Goal: Transaction & Acquisition: Obtain resource

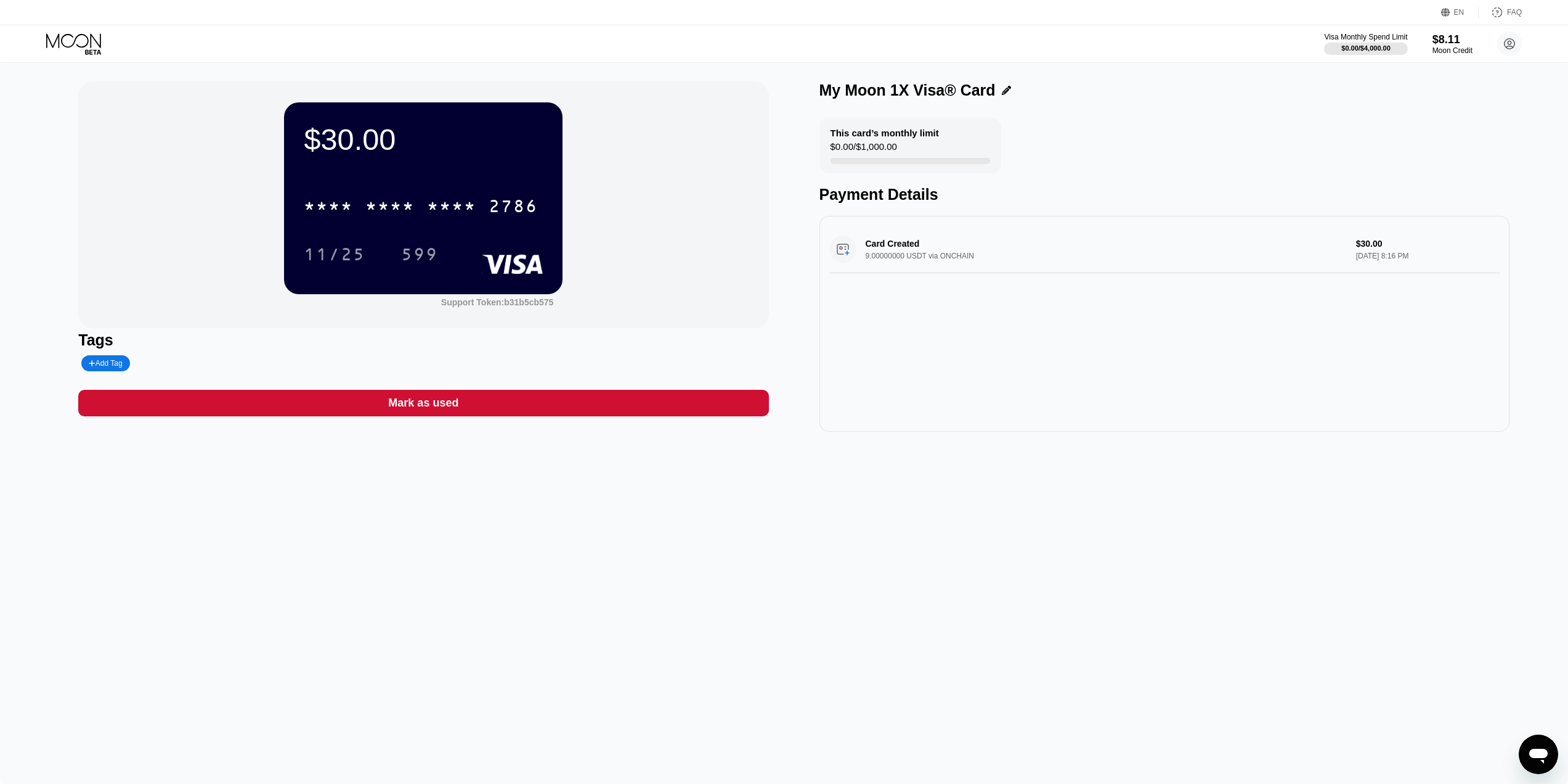
click at [86, 42] on icon at bounding box center [74, 43] width 57 height 21
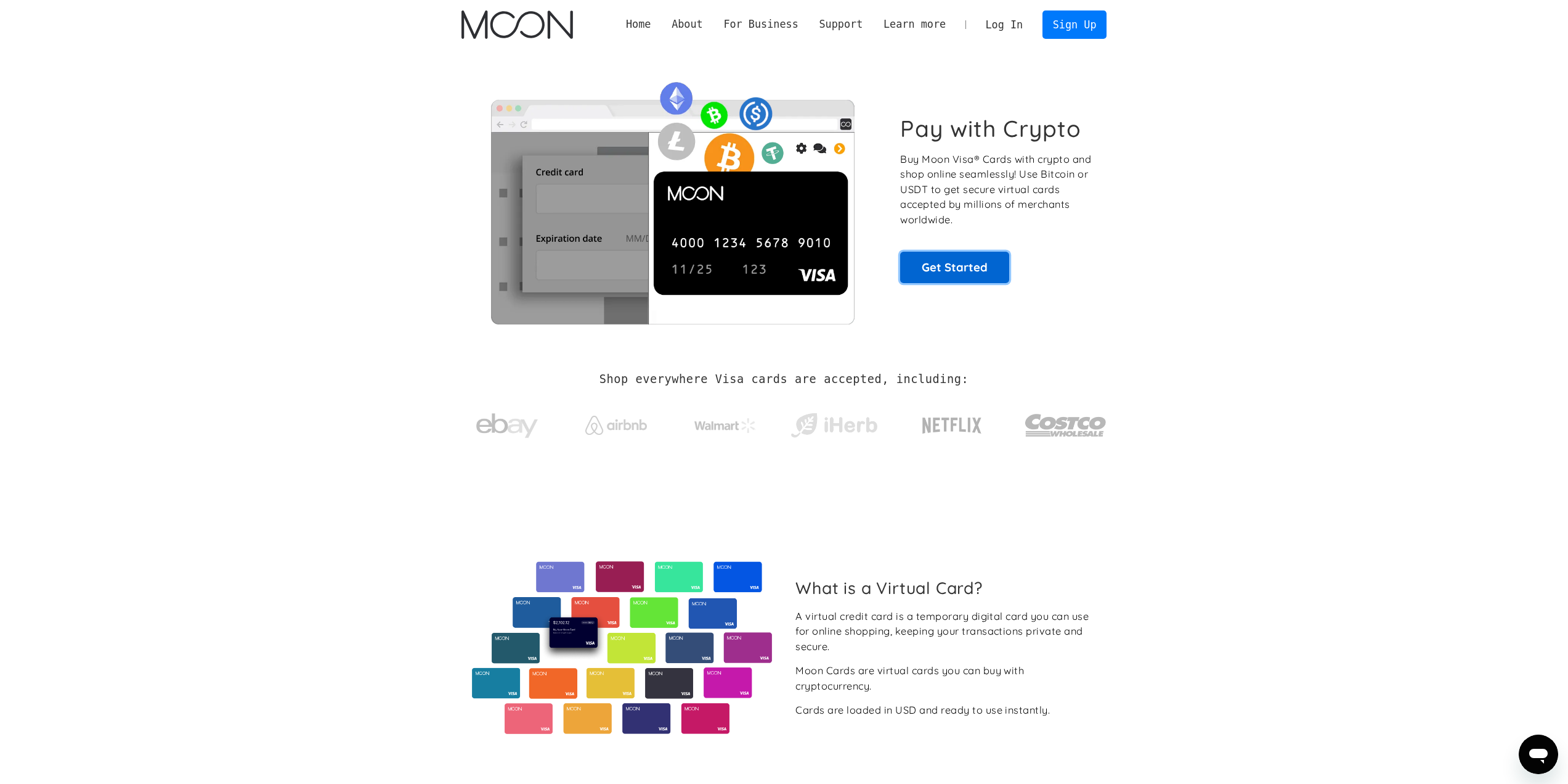
click at [987, 263] on link "Get Started" at bounding box center [954, 267] width 109 height 31
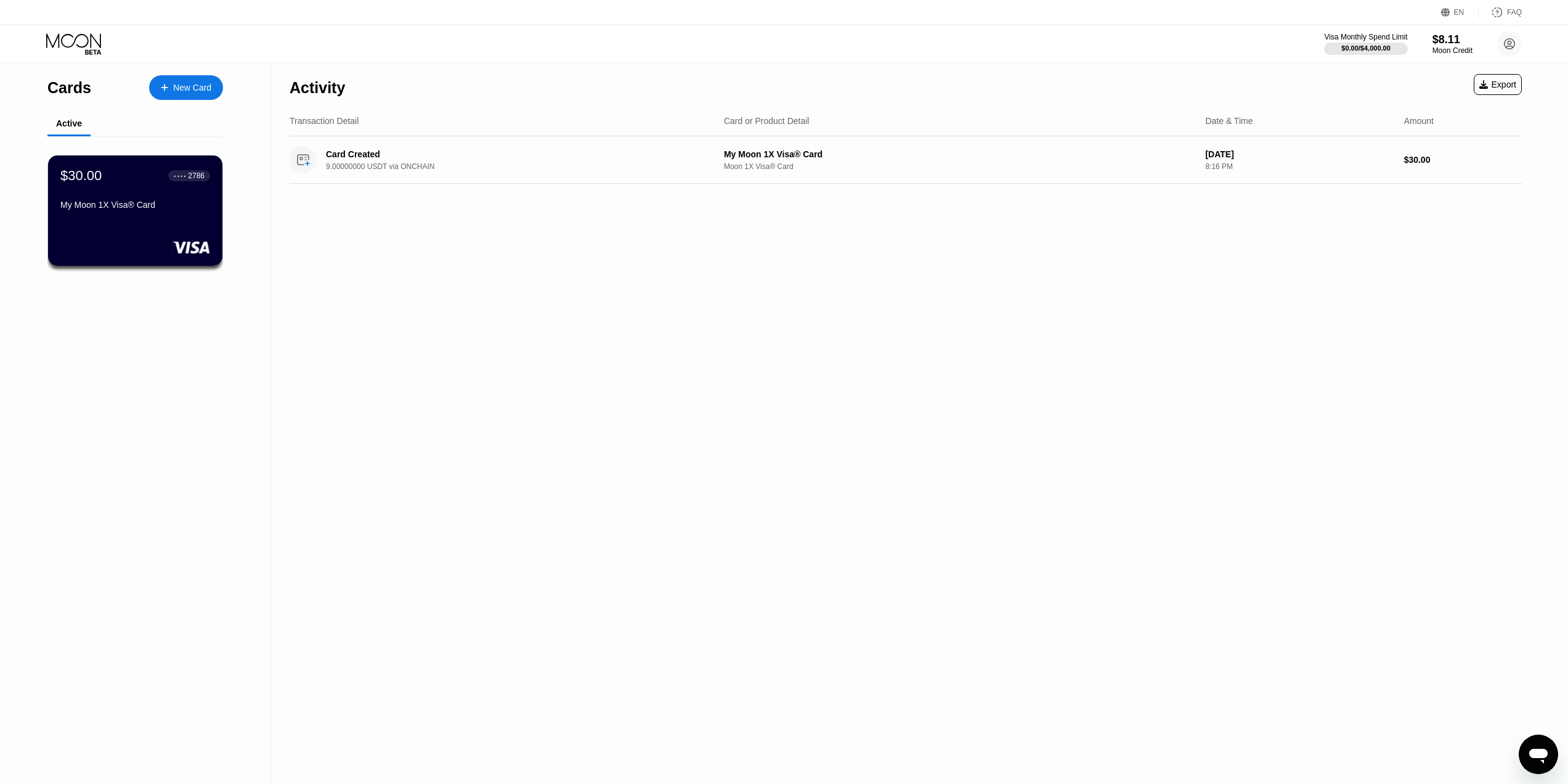
click at [192, 84] on div "New Card" at bounding box center [193, 87] width 39 height 10
click at [74, 42] on icon at bounding box center [73, 40] width 55 height 14
click at [74, 43] on icon at bounding box center [74, 43] width 57 height 21
click at [75, 43] on icon at bounding box center [74, 43] width 57 height 21
click at [211, 88] on div "New Card" at bounding box center [193, 87] width 39 height 10
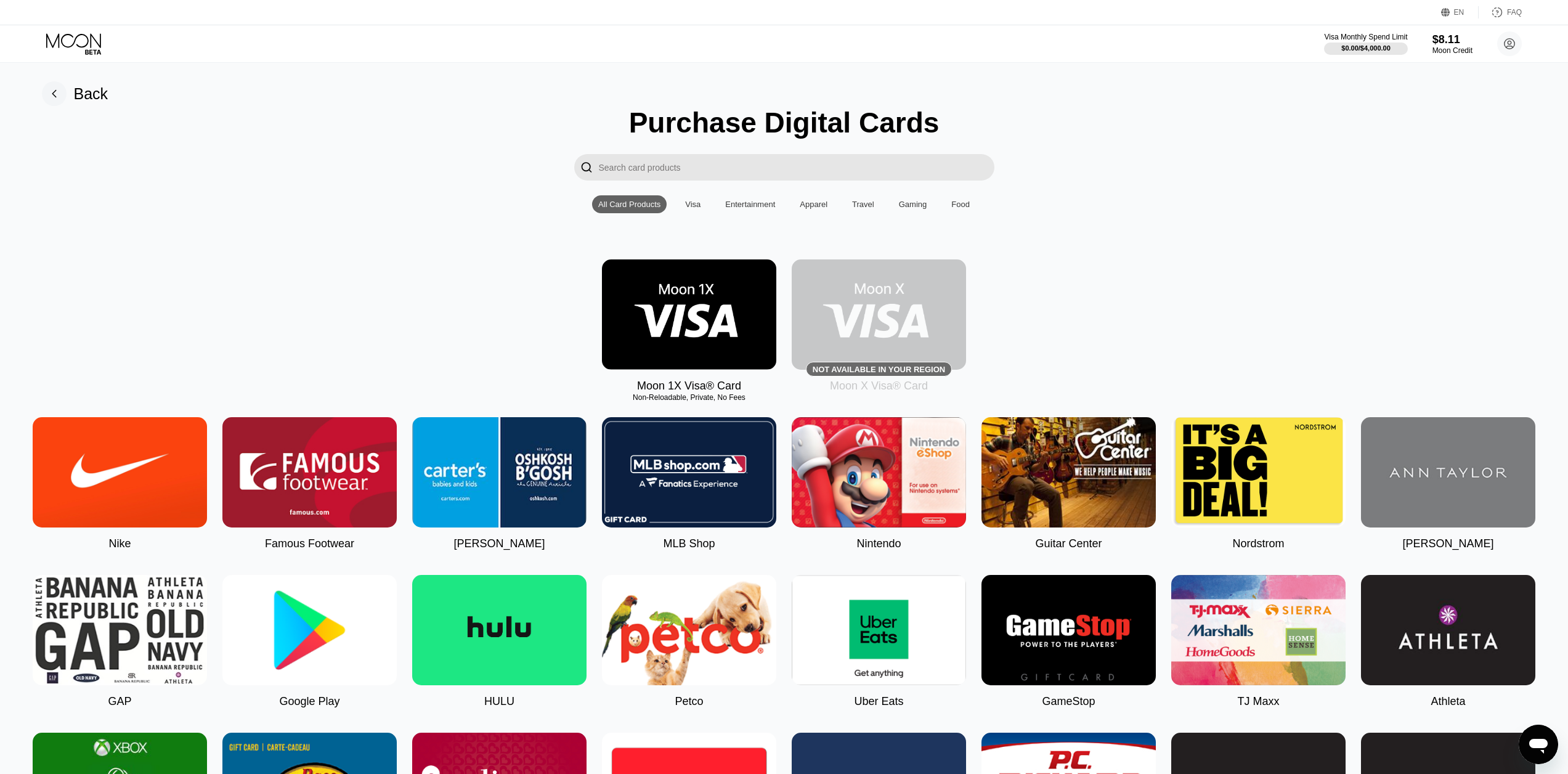
click at [1228, 293] on div "Moon 1X Visa® Card Non-Reloadable, Private, No Fees Not available in your regio…" at bounding box center [784, 325] width 1540 height 133
